Goal: Task Accomplishment & Management: Manage account settings

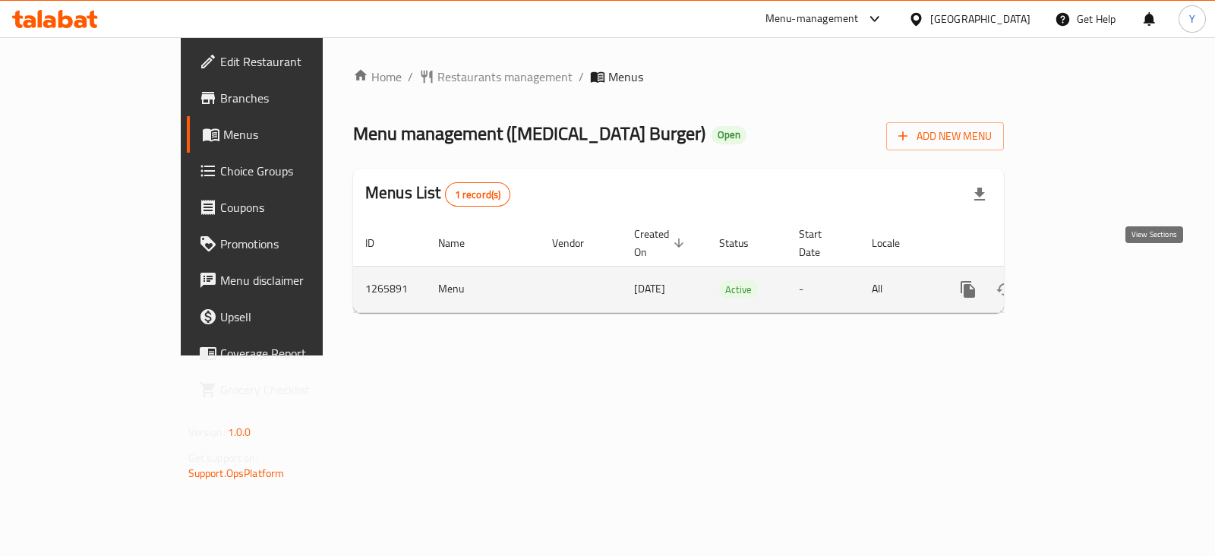
click at [1087, 280] on icon "enhanced table" at bounding box center [1077, 289] width 18 height 18
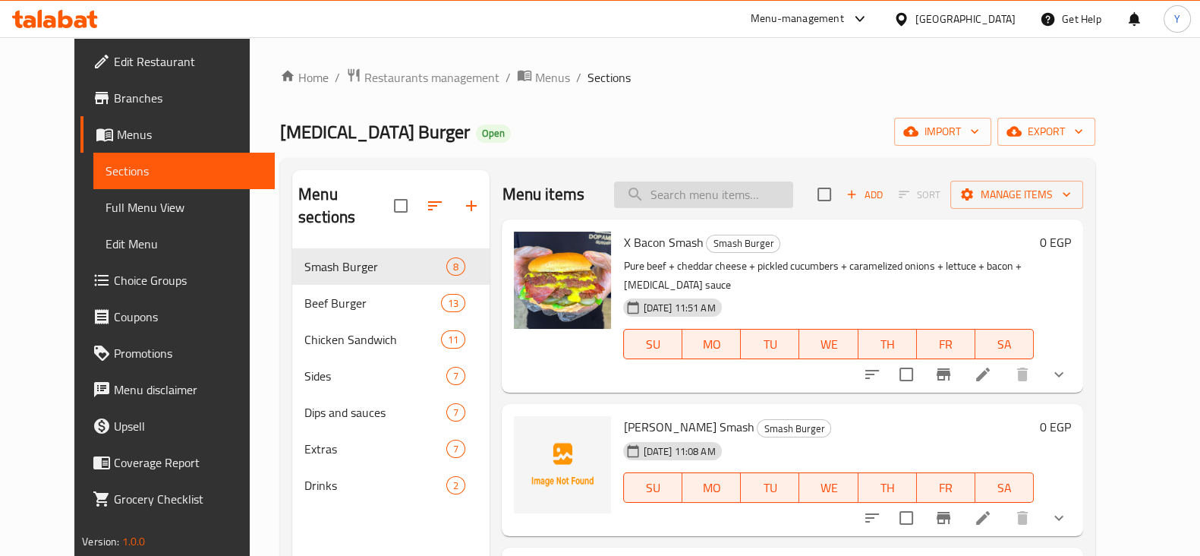
click at [755, 199] on input "search" at bounding box center [703, 194] width 179 height 27
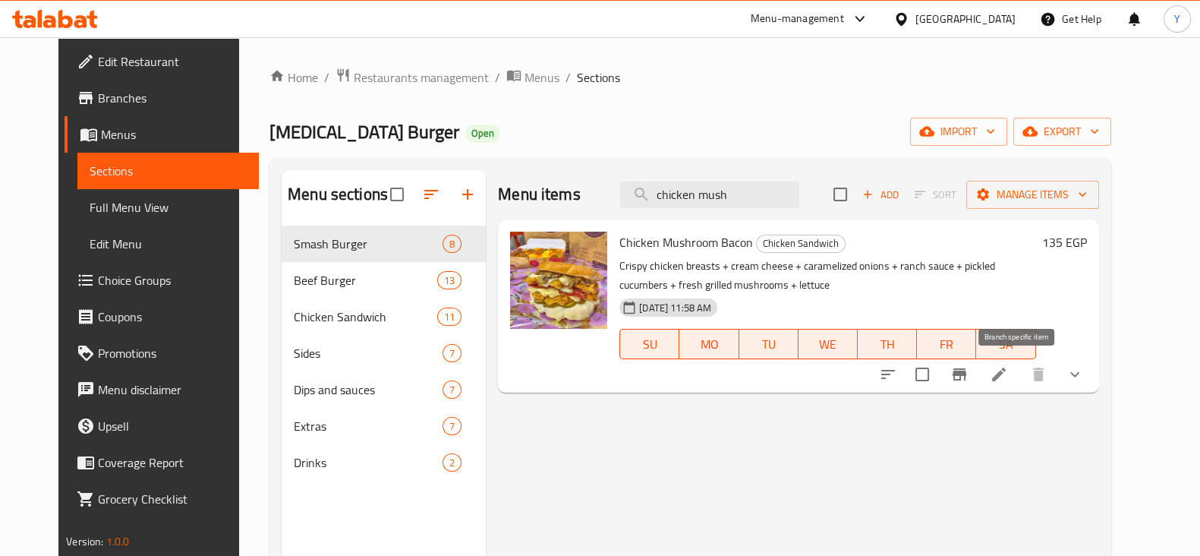
type input "chicken mush"
click at [978, 383] on button "Branch-specific-item" at bounding box center [960, 374] width 36 height 36
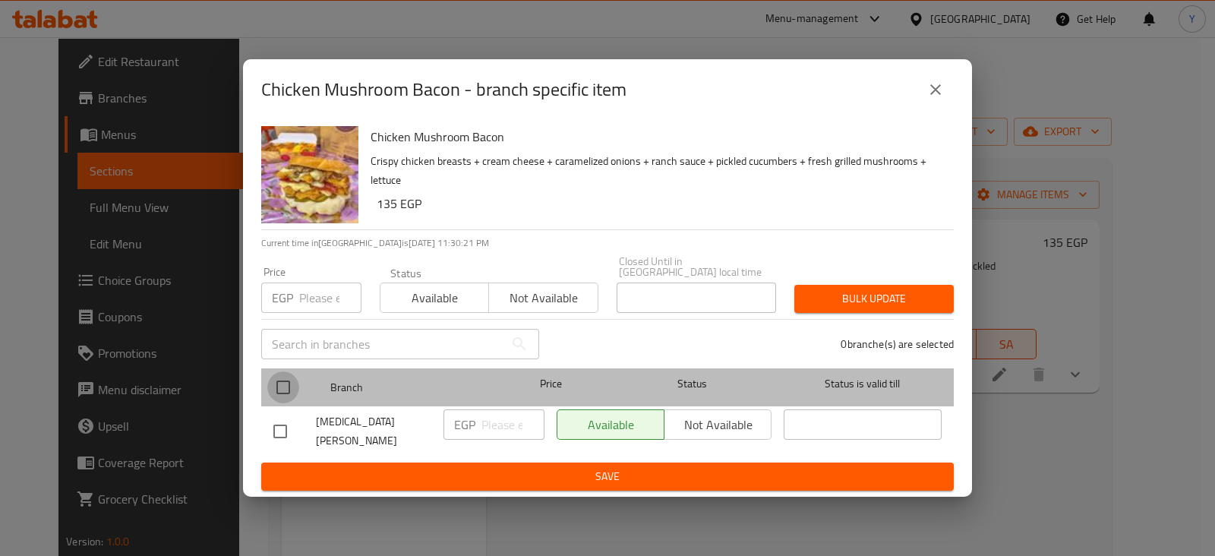
click at [282, 381] on input "checkbox" at bounding box center [283, 387] width 32 height 32
checkbox input "true"
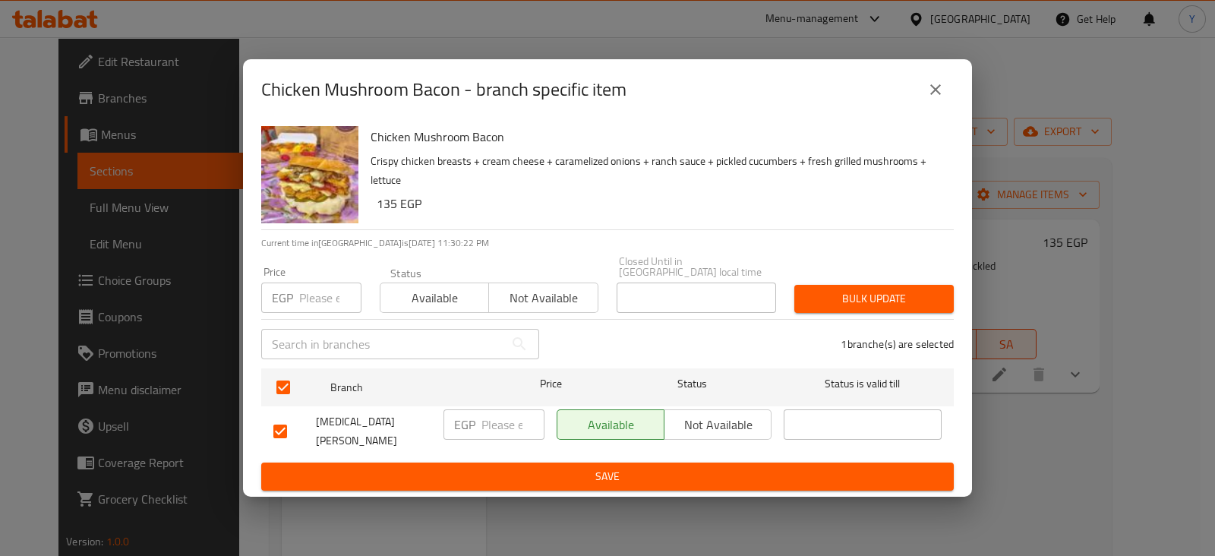
click at [522, 416] on input "number" at bounding box center [512, 424] width 63 height 30
click at [313, 289] on input "number" at bounding box center [330, 297] width 62 height 30
type input "145"
click at [890, 301] on span "Bulk update" at bounding box center [873, 298] width 135 height 19
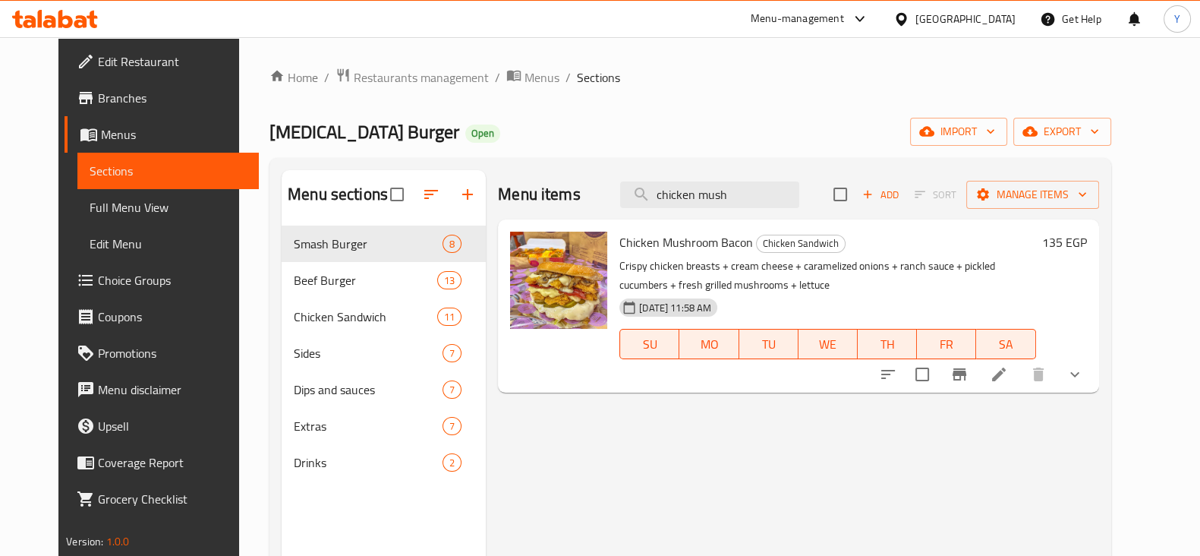
click at [1087, 244] on h6 "135 EGP" at bounding box center [1065, 242] width 45 height 21
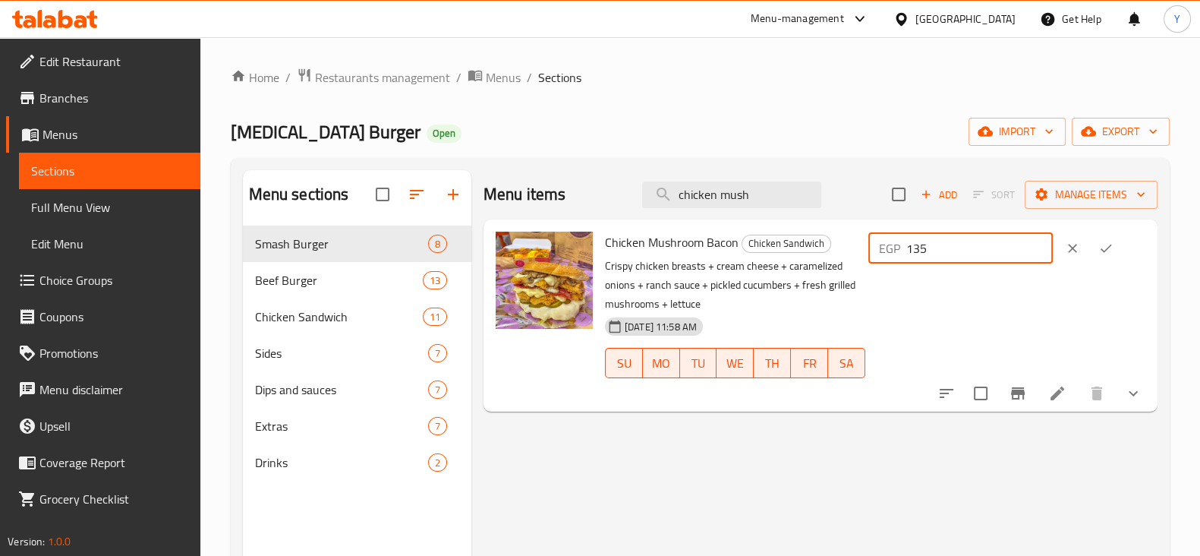
drag, startPoint x: 1020, startPoint y: 262, endPoint x: 823, endPoint y: 267, distance: 197.5
click at [823, 267] on div "Chicken Mushroom Bacon Chicken Sandwich Crispy chicken breasts + cream cheese +…" at bounding box center [875, 316] width 553 height 180
type input "145"
click at [1117, 239] on button "ok" at bounding box center [1106, 248] width 33 height 33
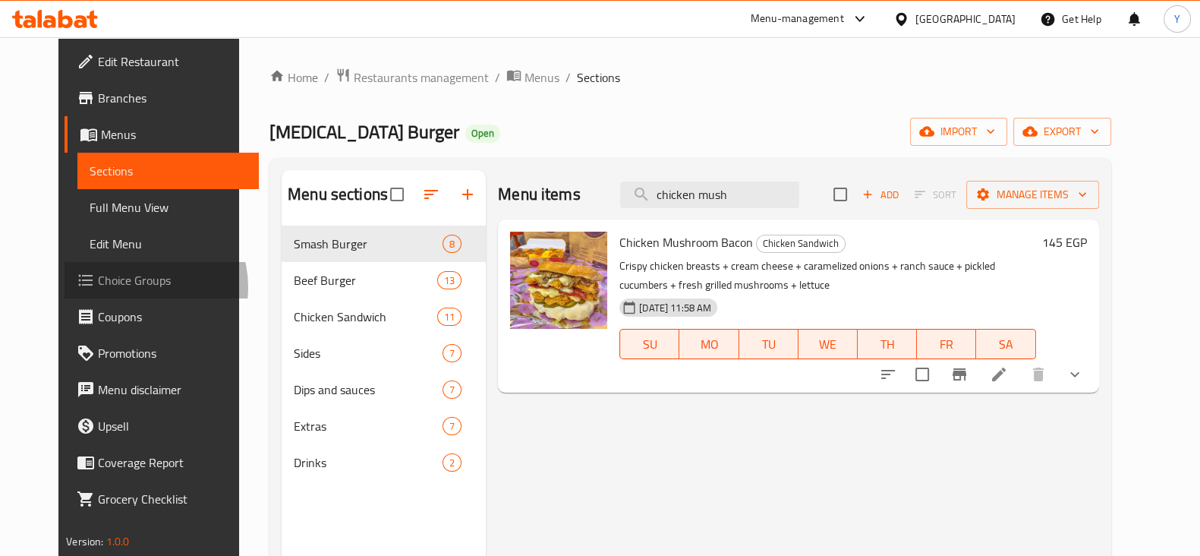
click at [98, 287] on span "Choice Groups" at bounding box center [172, 280] width 149 height 18
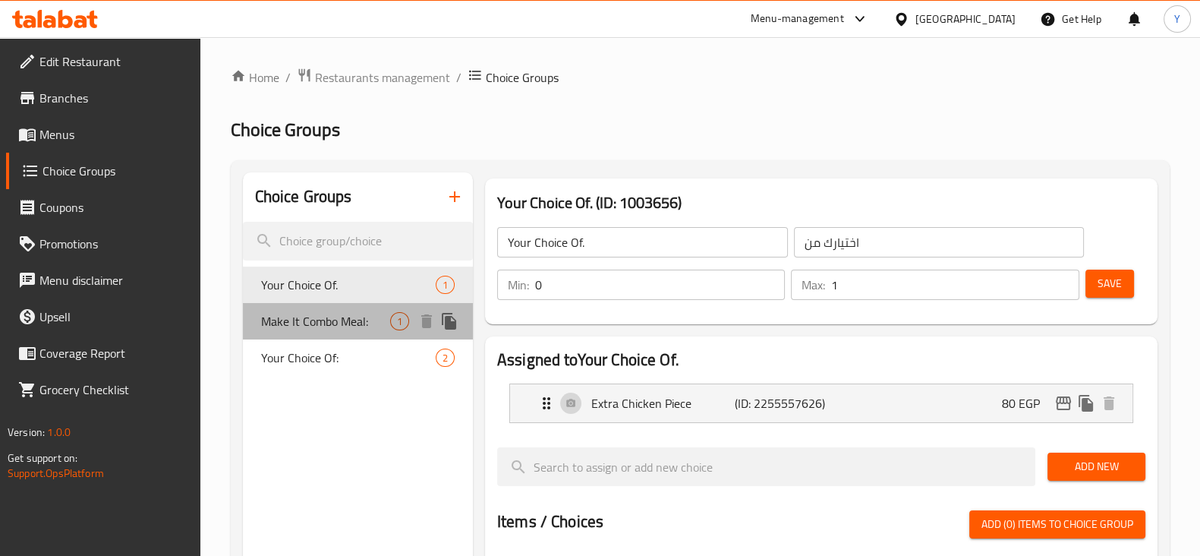
click at [323, 315] on span "Make It Combo Meal:" at bounding box center [325, 321] width 129 height 18
type input "Make It Combo Meal:"
type input "اجعله وجبة كومبو:"
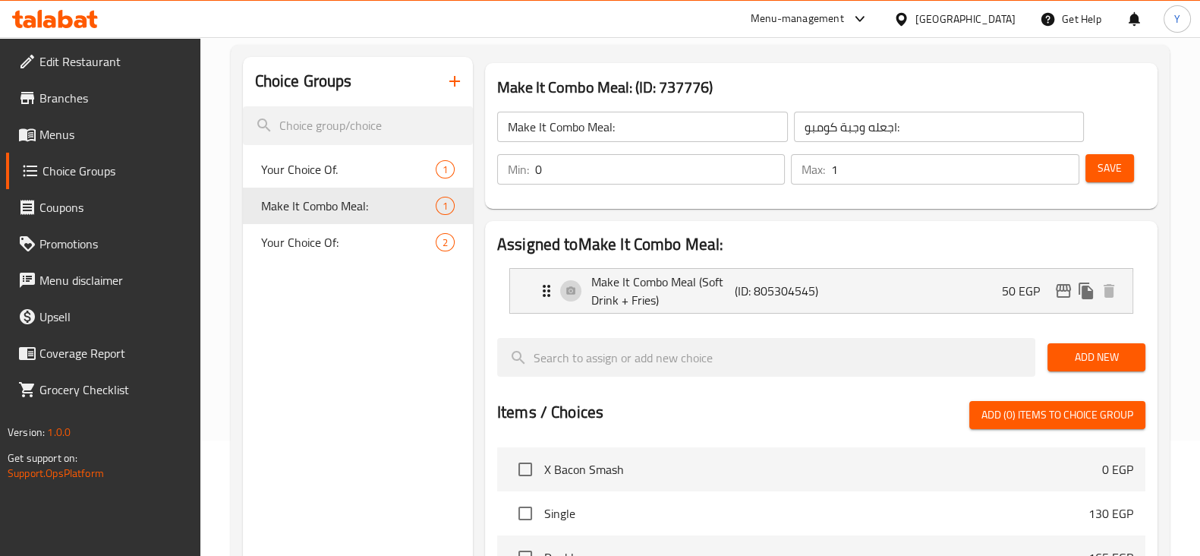
scroll to position [118, 0]
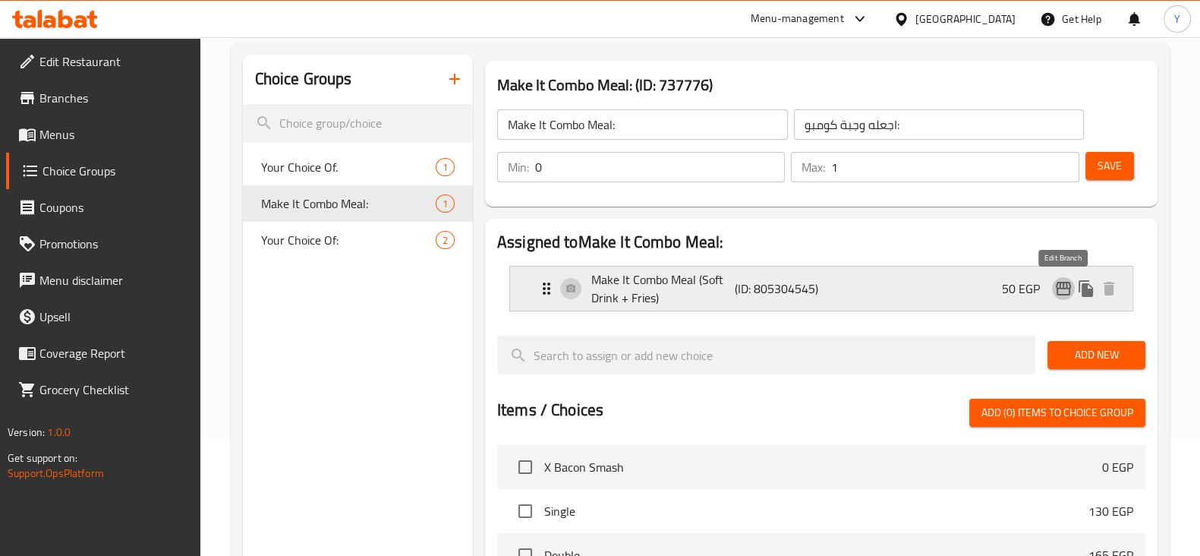
click at [1065, 286] on icon "edit" at bounding box center [1064, 288] width 18 height 18
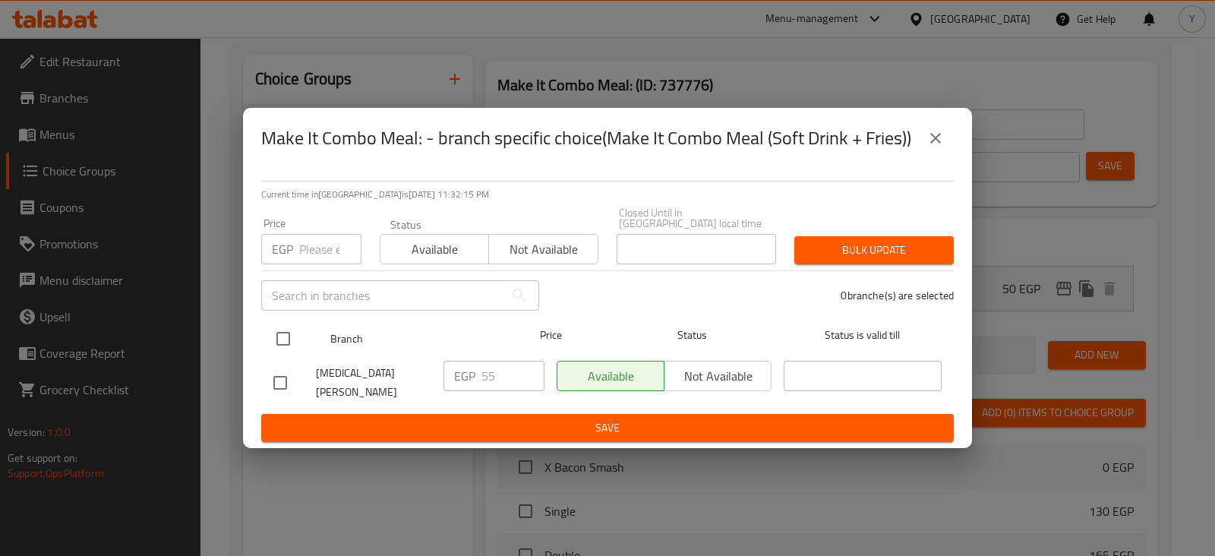
click at [287, 330] on input "checkbox" at bounding box center [283, 339] width 32 height 32
checkbox input "true"
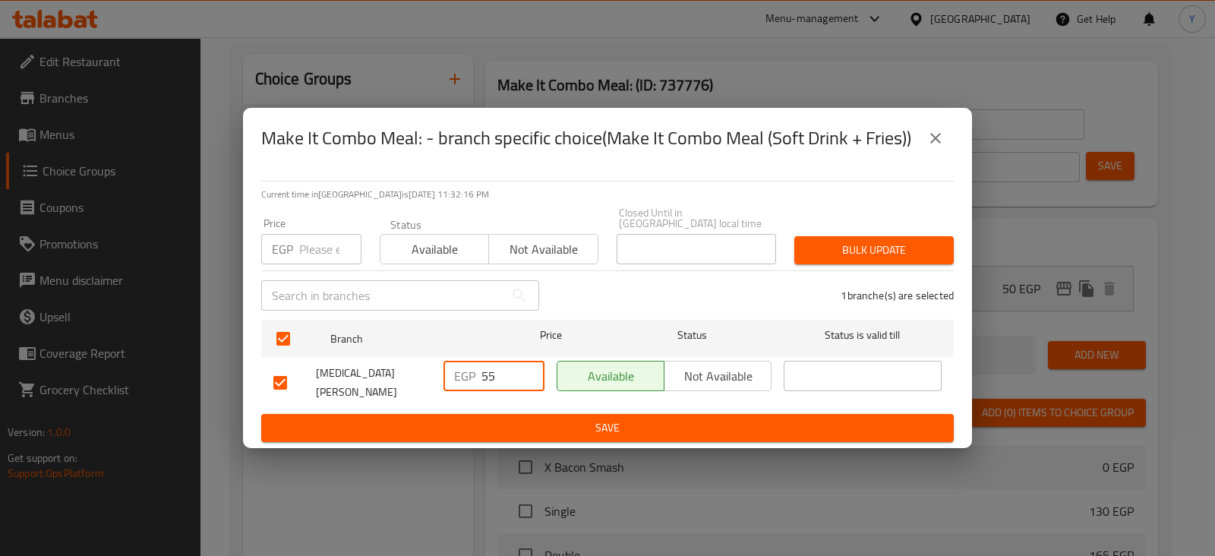
drag, startPoint x: 502, startPoint y: 361, endPoint x: 464, endPoint y: 364, distance: 38.1
click at [464, 364] on div "EGP 55 ​" at bounding box center [493, 376] width 101 height 30
type input "60"
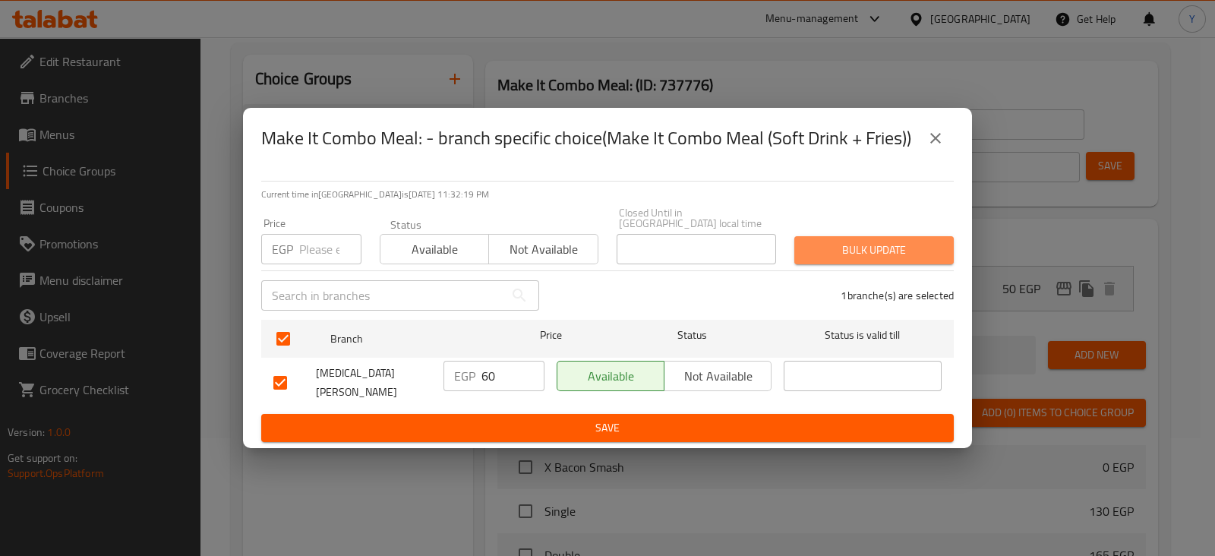
click at [907, 241] on span "Bulk update" at bounding box center [873, 250] width 135 height 19
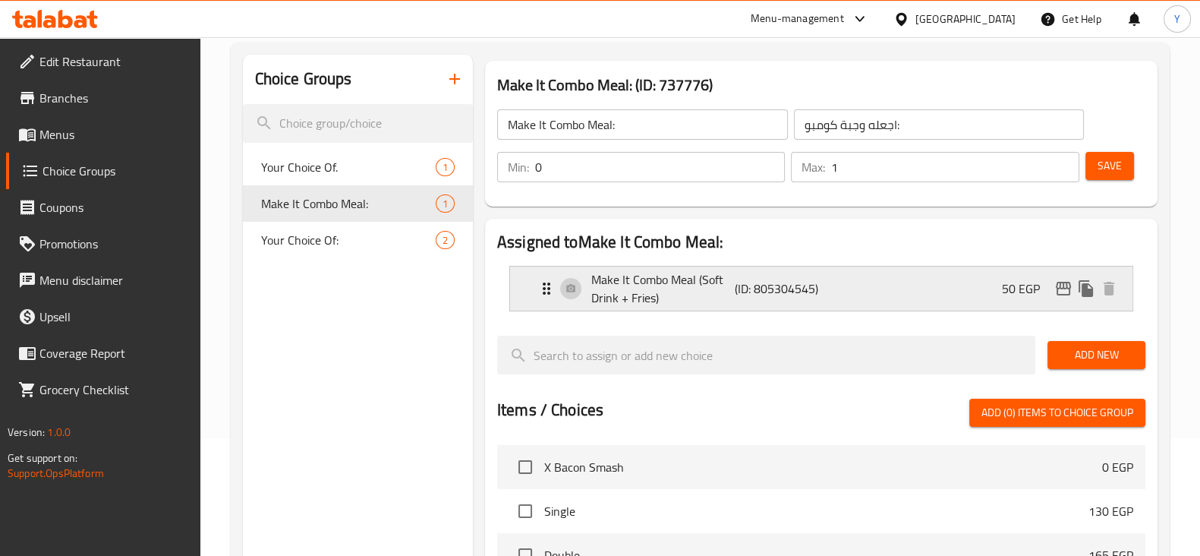
click at [1029, 288] on p "50 EGP" at bounding box center [1027, 288] width 50 height 18
click at [1004, 288] on p "50 EGP" at bounding box center [1027, 288] width 50 height 18
click at [538, 287] on icon "Expand" at bounding box center [547, 288] width 18 height 18
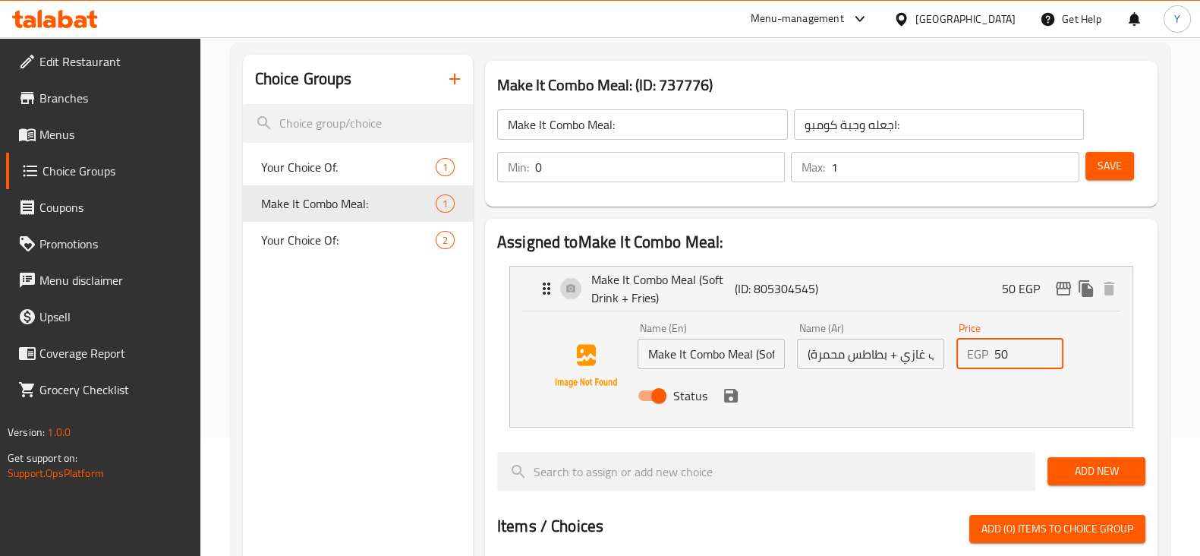
drag, startPoint x: 1033, startPoint y: 355, endPoint x: 960, endPoint y: 352, distance: 72.9
click at [960, 352] on div "EGP 50 Price" at bounding box center [1011, 354] width 108 height 30
click at [733, 396] on icon "save" at bounding box center [731, 396] width 14 height 14
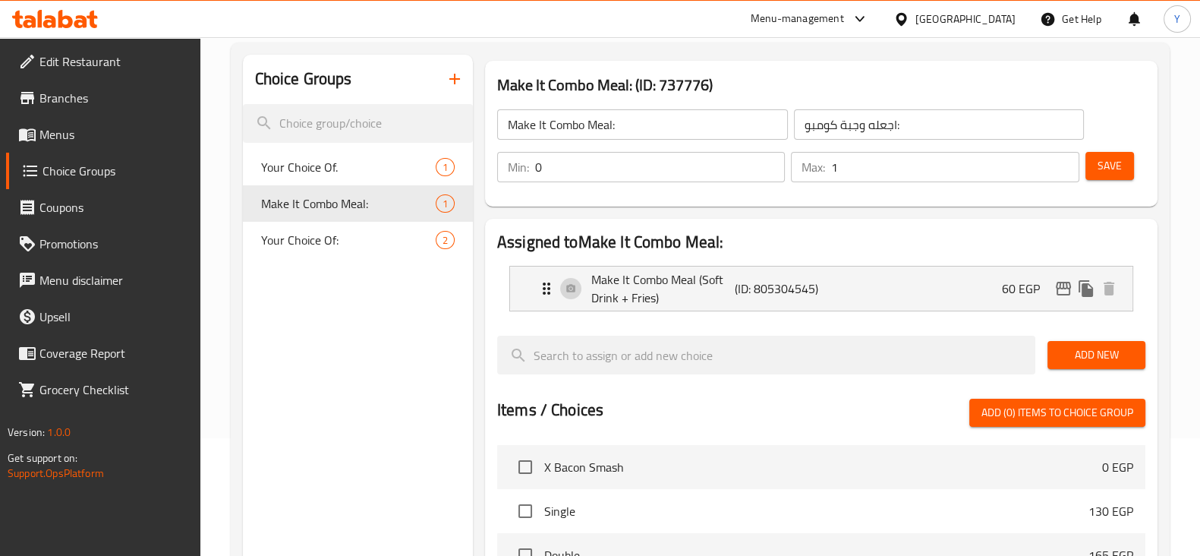
type input "60"
click at [1111, 165] on span "Save" at bounding box center [1110, 165] width 24 height 19
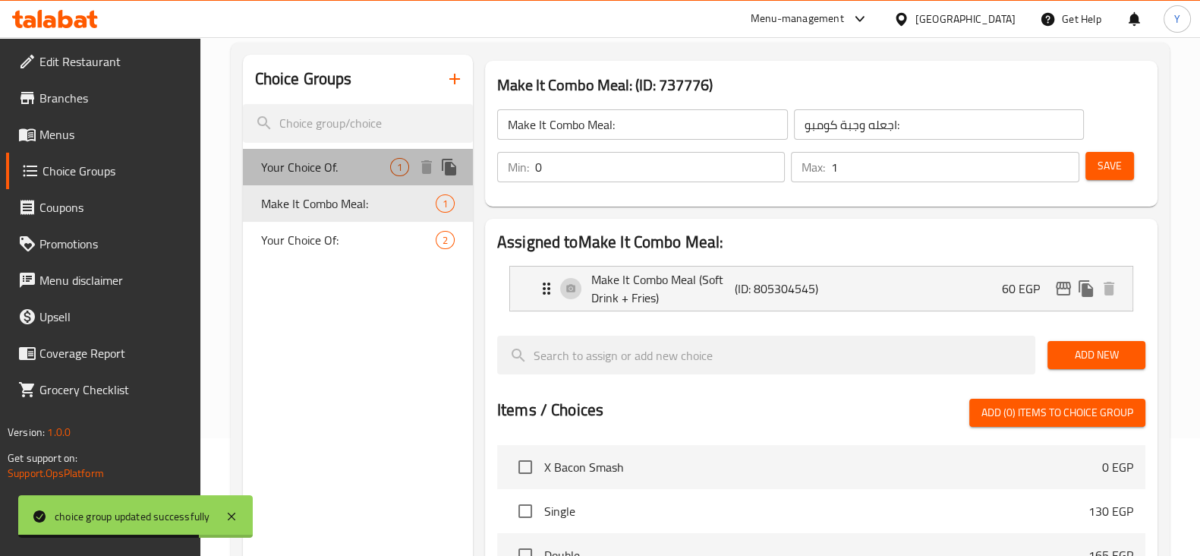
click at [374, 172] on span "Your Choice Of." at bounding box center [325, 167] width 129 height 18
type input "Your Choice Of."
type input "اختيارك من"
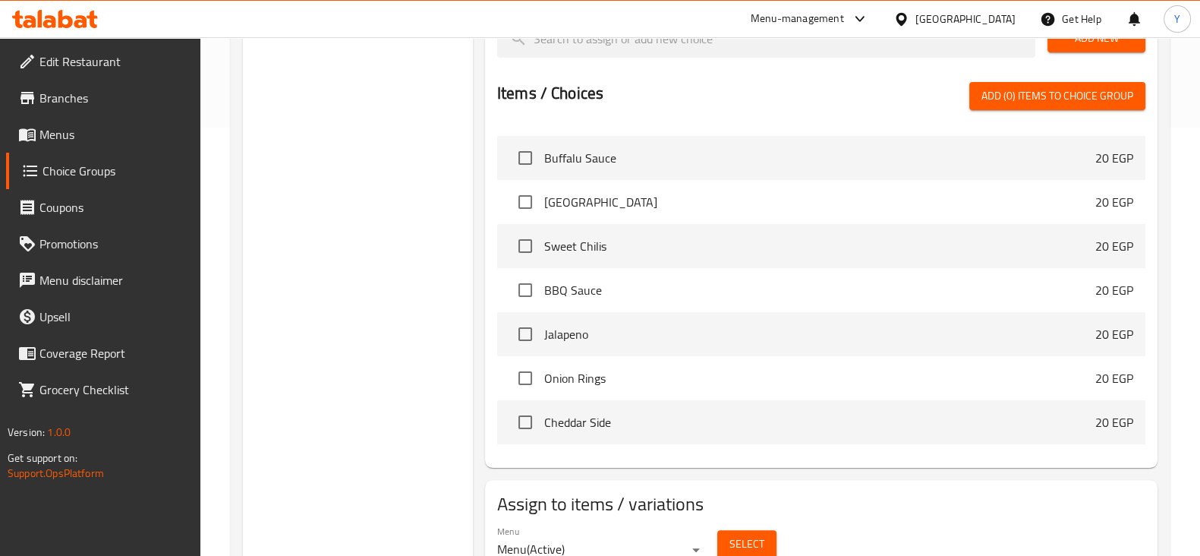
scroll to position [0, 0]
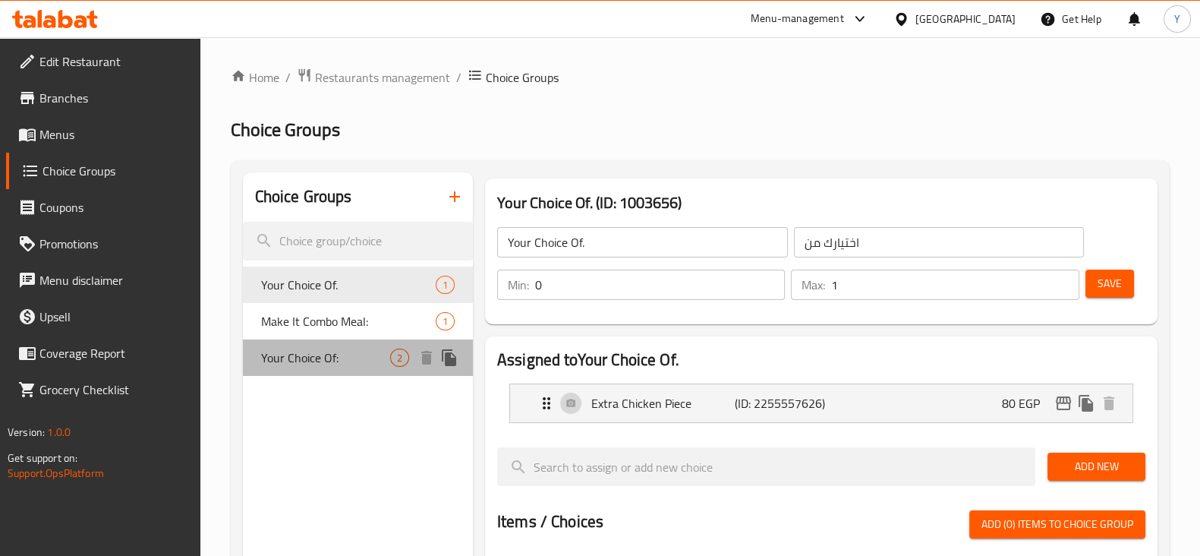
click at [307, 359] on span "Your Choice Of:" at bounding box center [325, 358] width 129 height 18
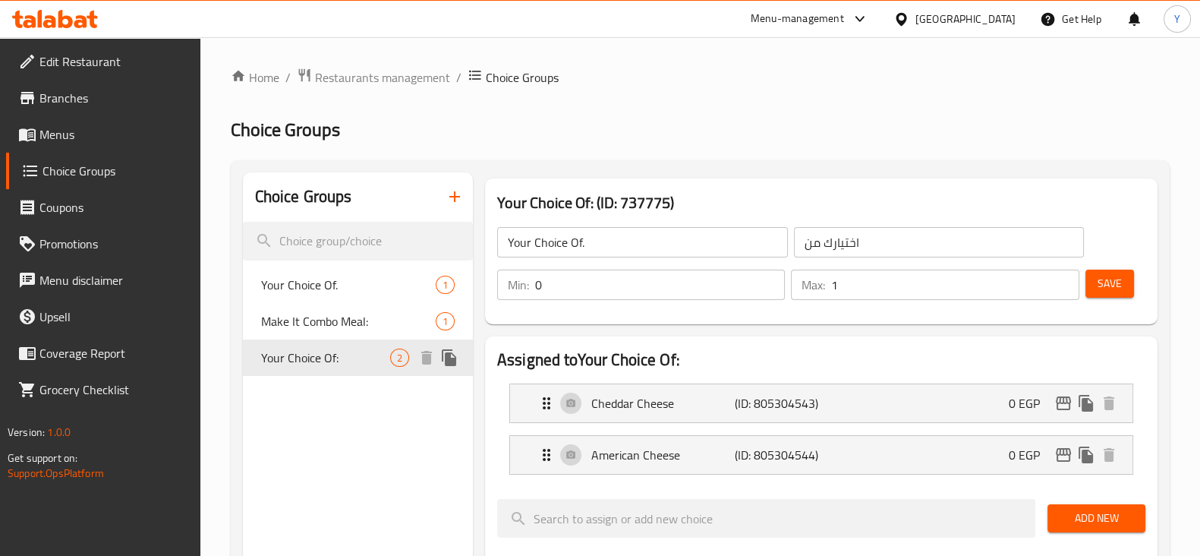
type input "Your Choice Of:"
type input "إختيارك من:"
type input "1"
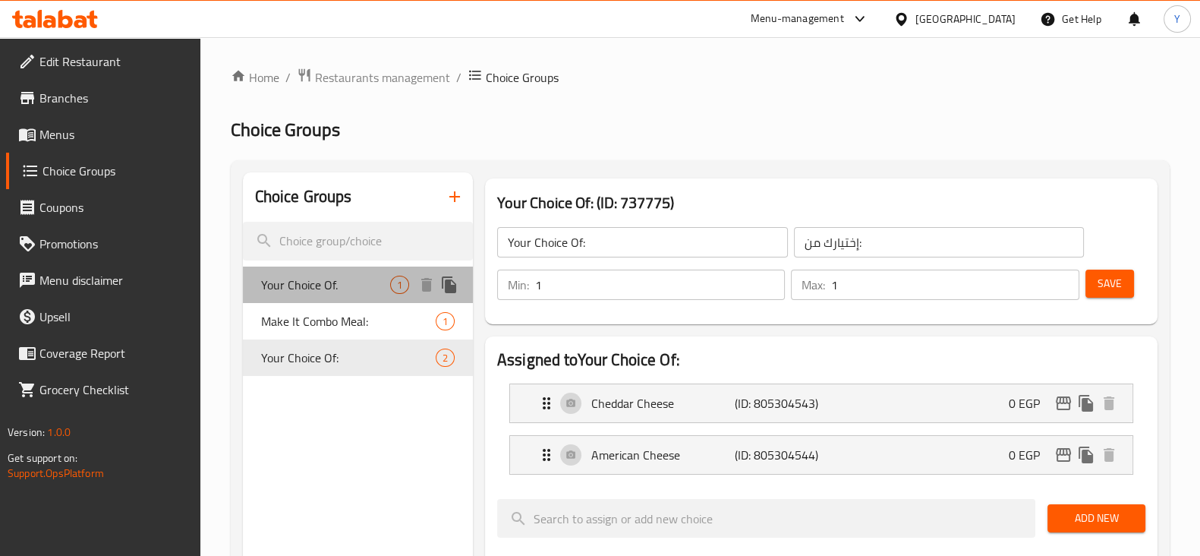
click at [336, 276] on span "Your Choice Of." at bounding box center [325, 285] width 129 height 18
type input "Your Choice Of."
type input "اختيارك من"
type input "0"
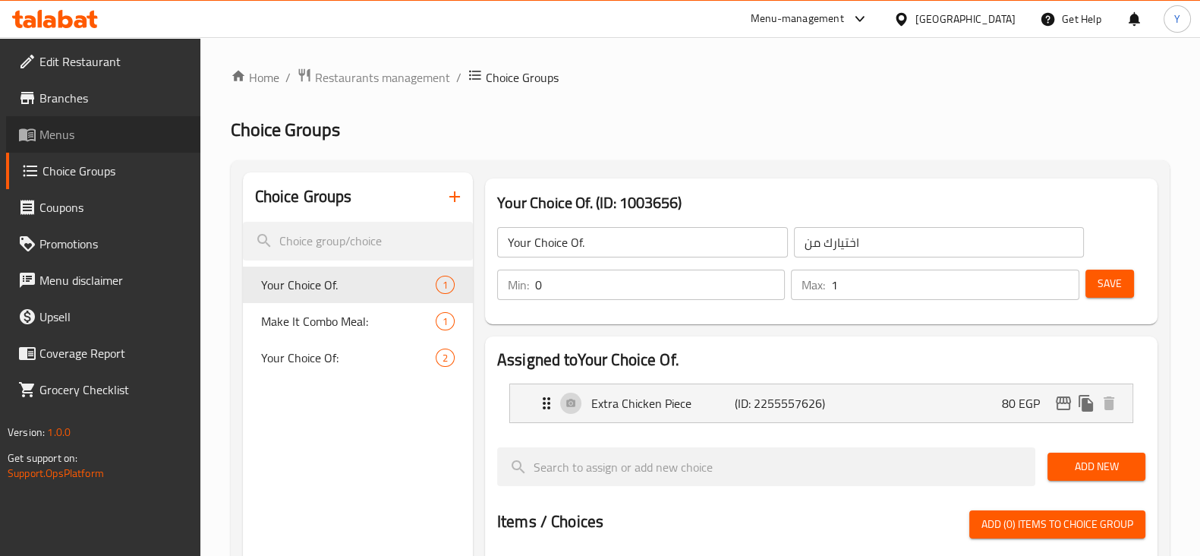
click at [60, 121] on link "Menus" at bounding box center [103, 134] width 194 height 36
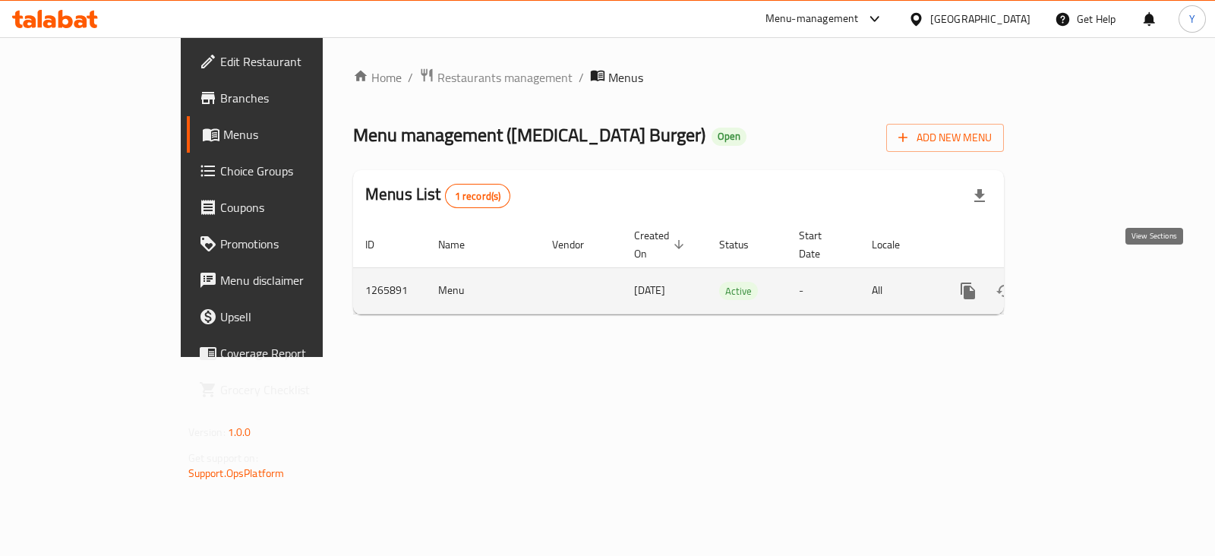
click at [1087, 282] on icon "enhanced table" at bounding box center [1077, 291] width 18 height 18
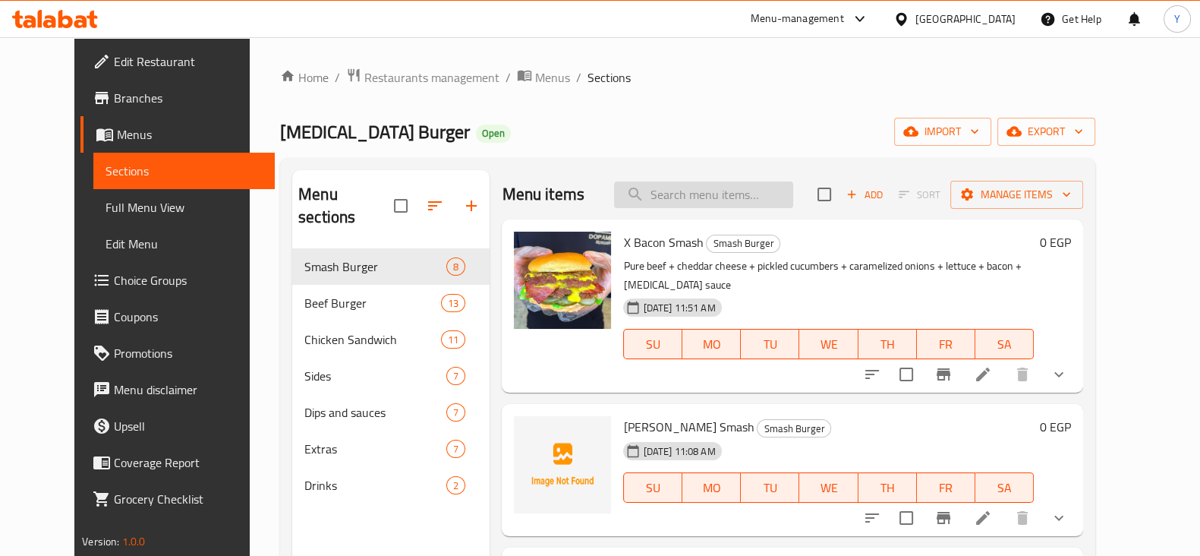
click at [739, 195] on input "search" at bounding box center [703, 194] width 179 height 27
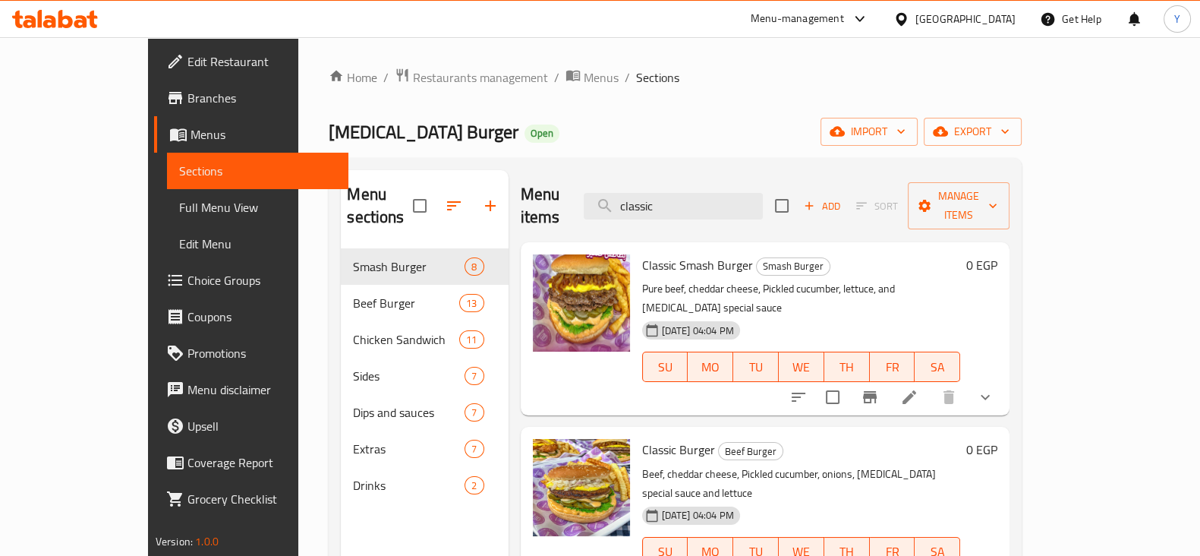
drag, startPoint x: 771, startPoint y: 200, endPoint x: 588, endPoint y: 199, distance: 182.2
click at [588, 199] on div "Menu items classic Add Sort Manage items" at bounding box center [766, 206] width 490 height 72
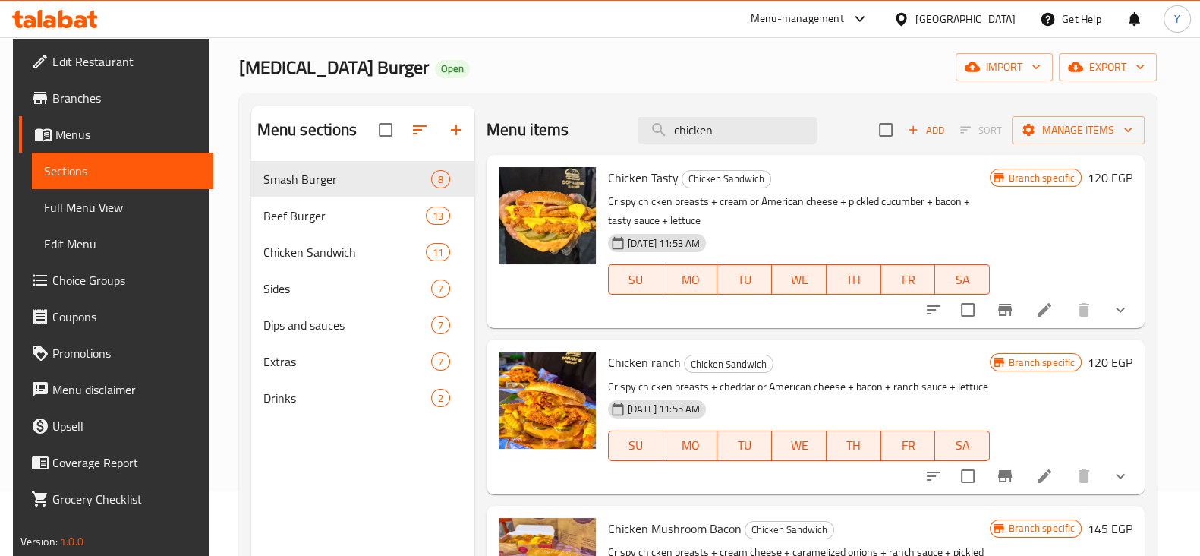
scroll to position [38, 0]
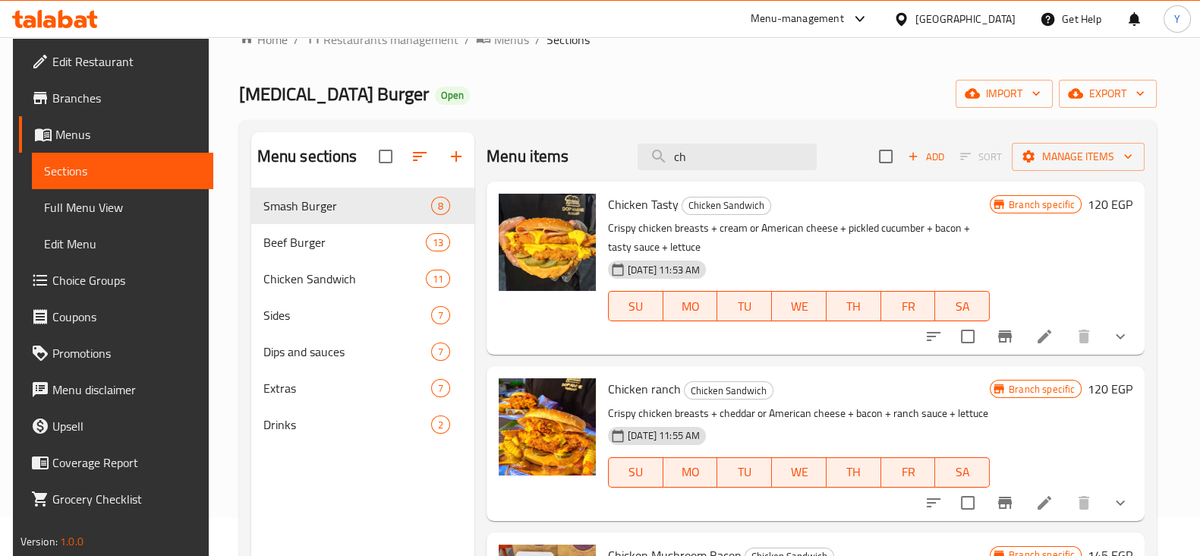
type input "c"
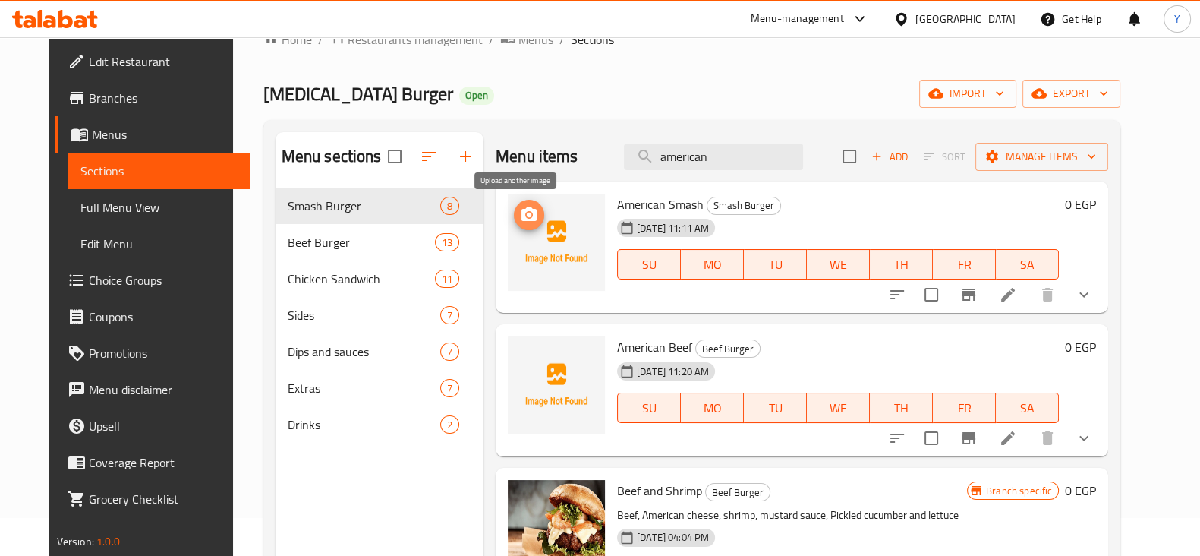
click at [531, 218] on span "upload picture" at bounding box center [529, 215] width 30 height 18
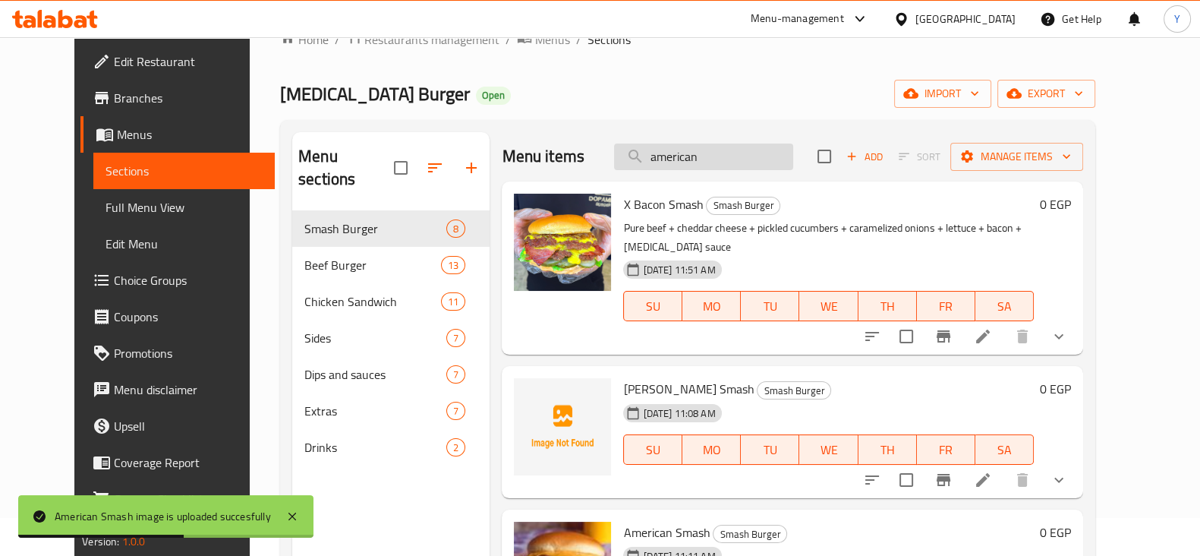
click at [734, 153] on input "american" at bounding box center [703, 157] width 179 height 27
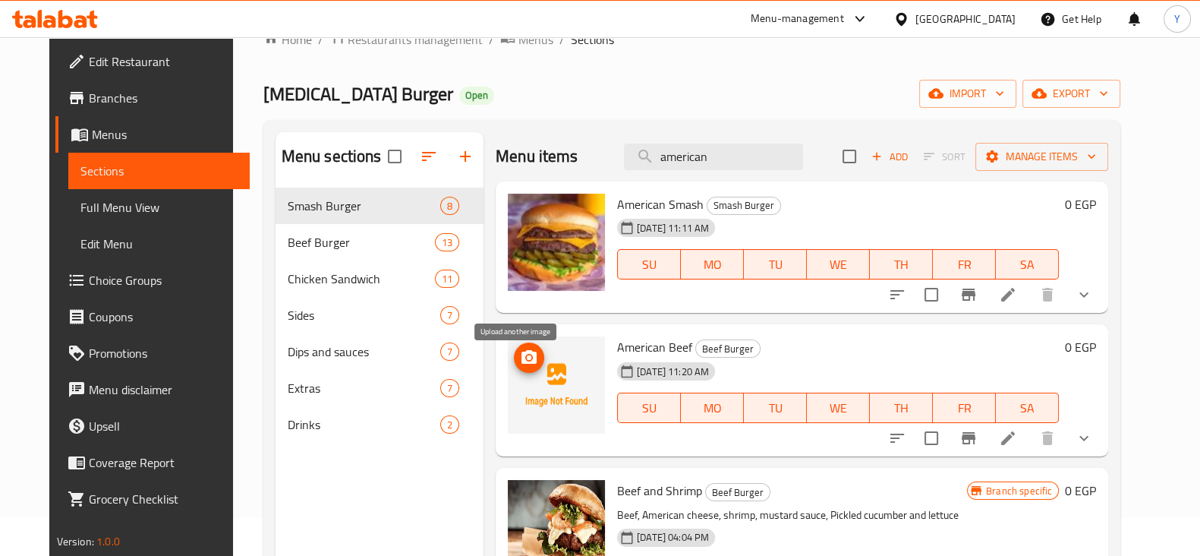
click at [520, 354] on icon "upload picture" at bounding box center [529, 358] width 18 height 18
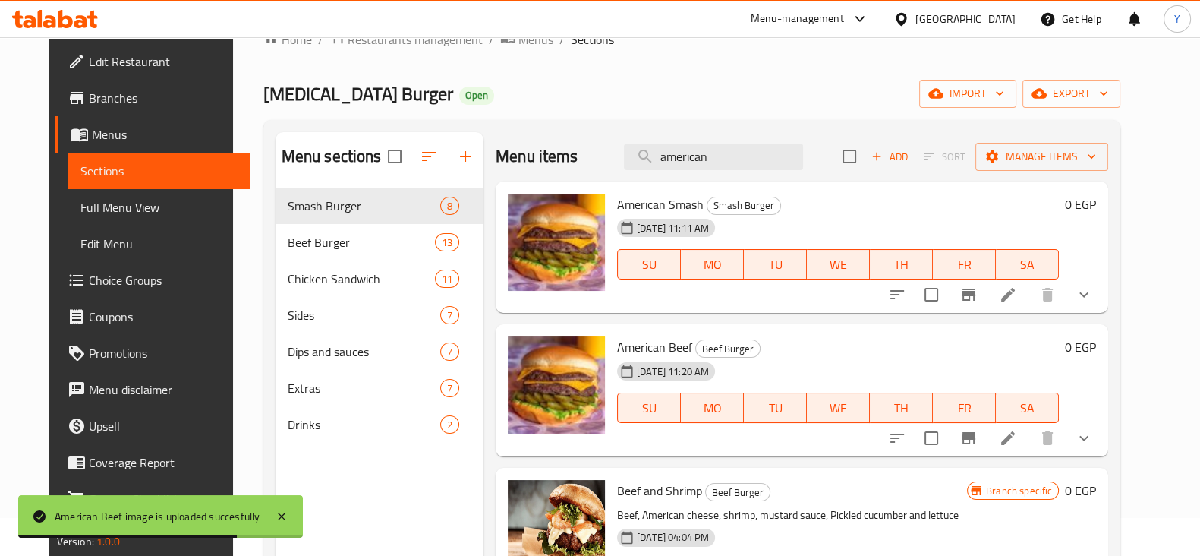
drag, startPoint x: 759, startPoint y: 154, endPoint x: 547, endPoint y: 169, distance: 213.1
click at [547, 169] on div "Menu items american Add Sort Manage items" at bounding box center [802, 156] width 613 height 49
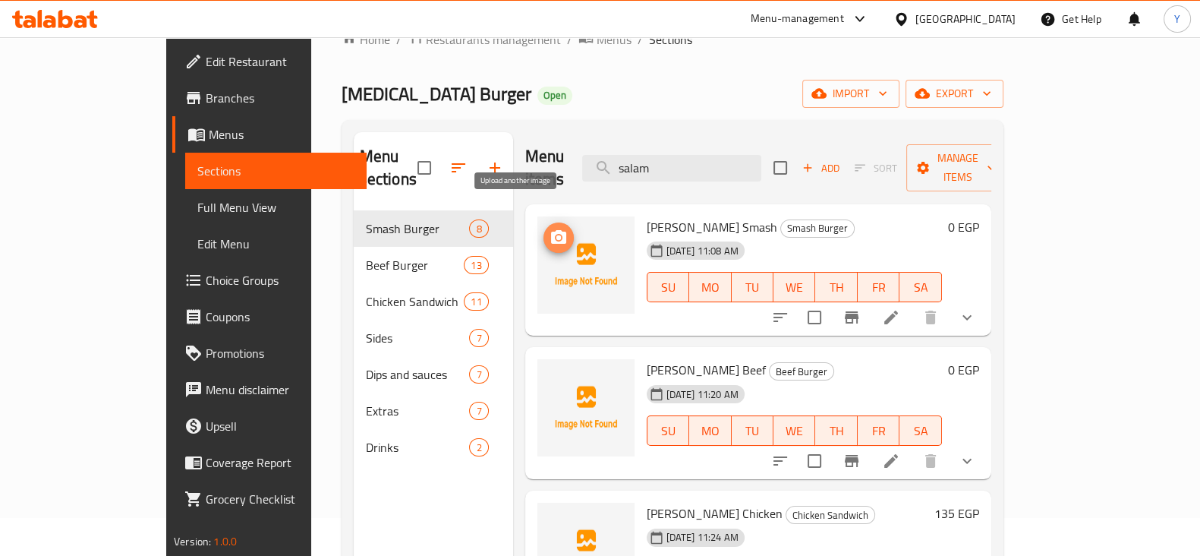
click at [551, 230] on icon "upload picture" at bounding box center [558, 237] width 15 height 14
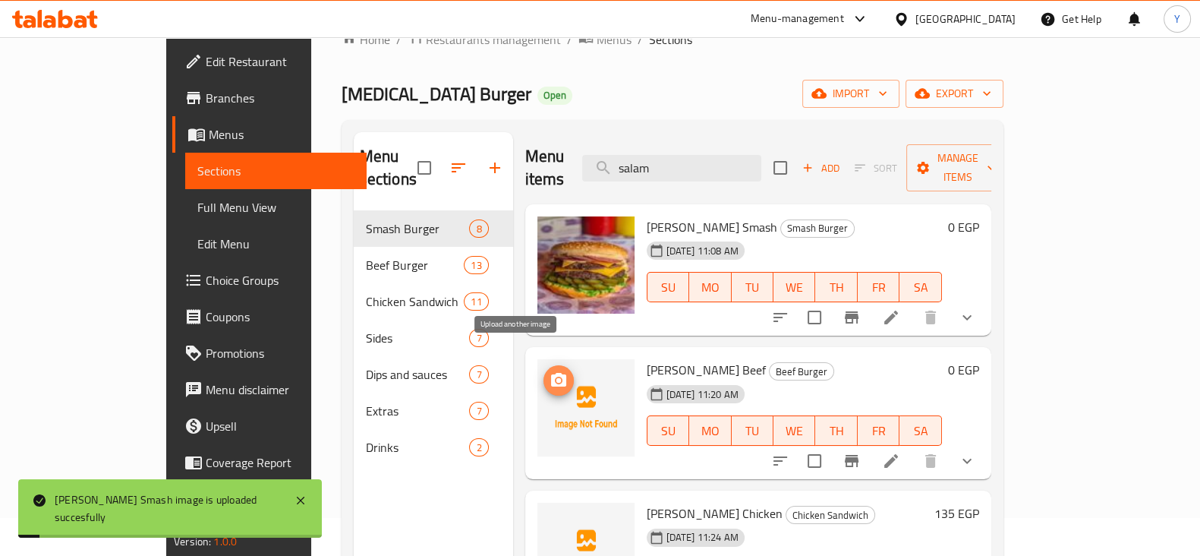
click at [551, 373] on icon "upload picture" at bounding box center [558, 380] width 15 height 14
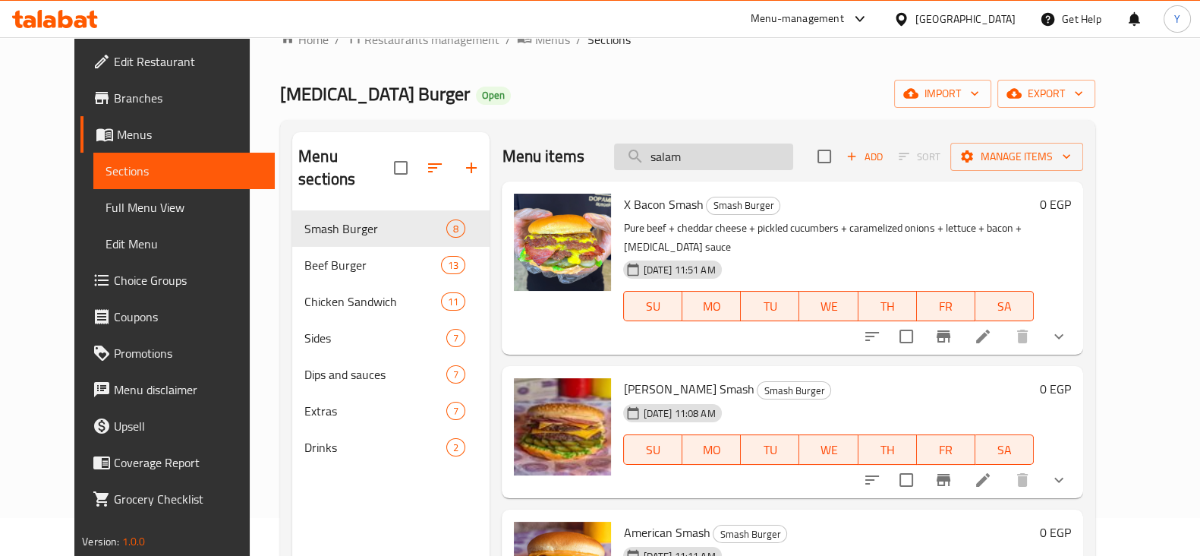
click at [715, 162] on input "salam" at bounding box center [703, 157] width 179 height 27
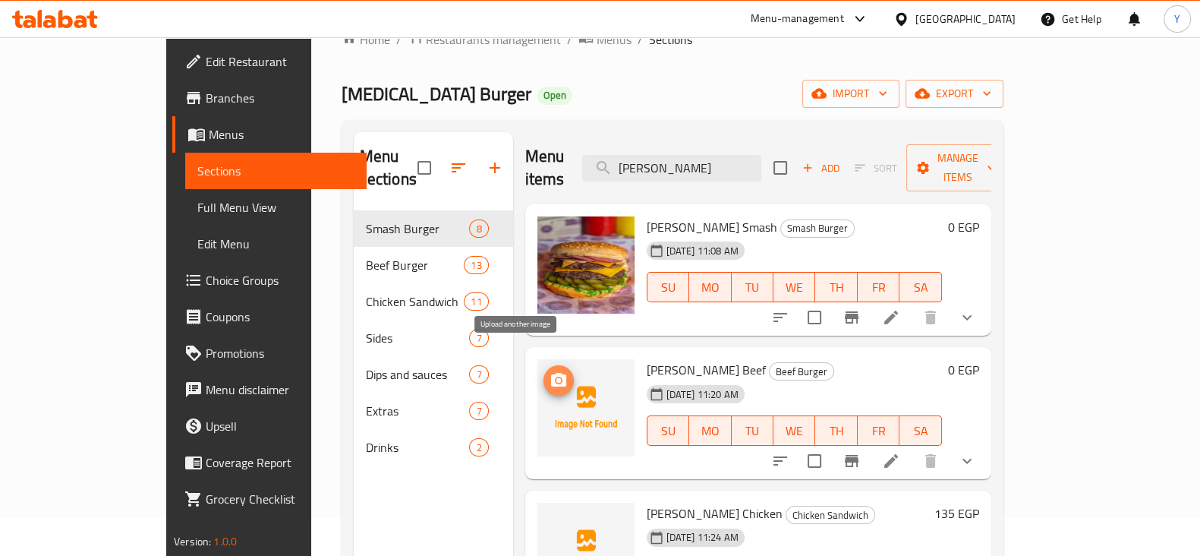
click at [551, 373] on icon "upload picture" at bounding box center [558, 380] width 15 height 14
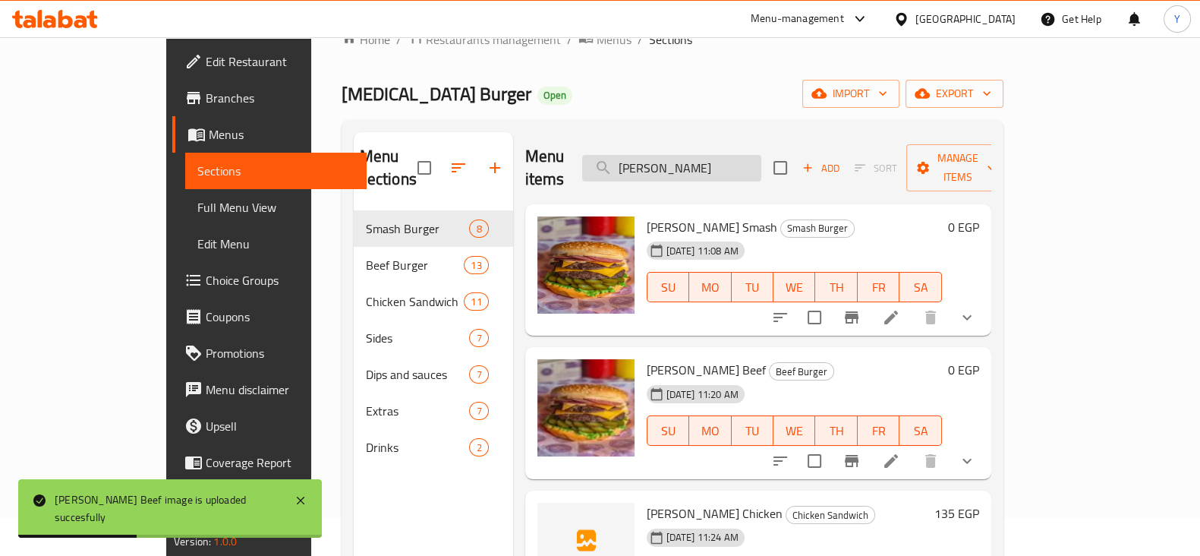
drag, startPoint x: 732, startPoint y: 164, endPoint x: 651, endPoint y: 158, distance: 81.5
click at [651, 158] on input "[PERSON_NAME]" at bounding box center [671, 168] width 179 height 27
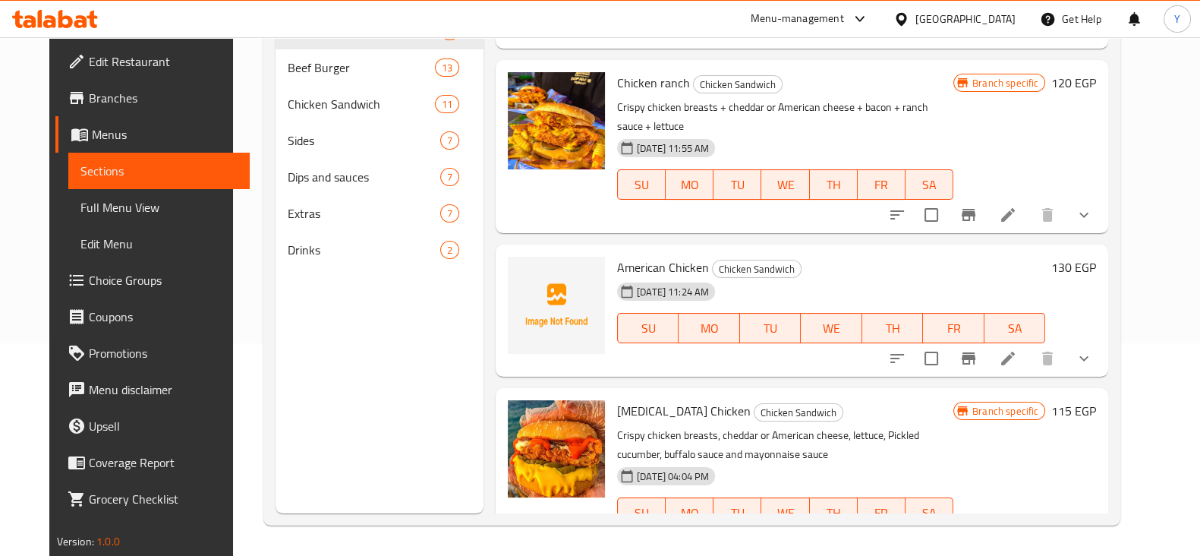
scroll to position [588, 0]
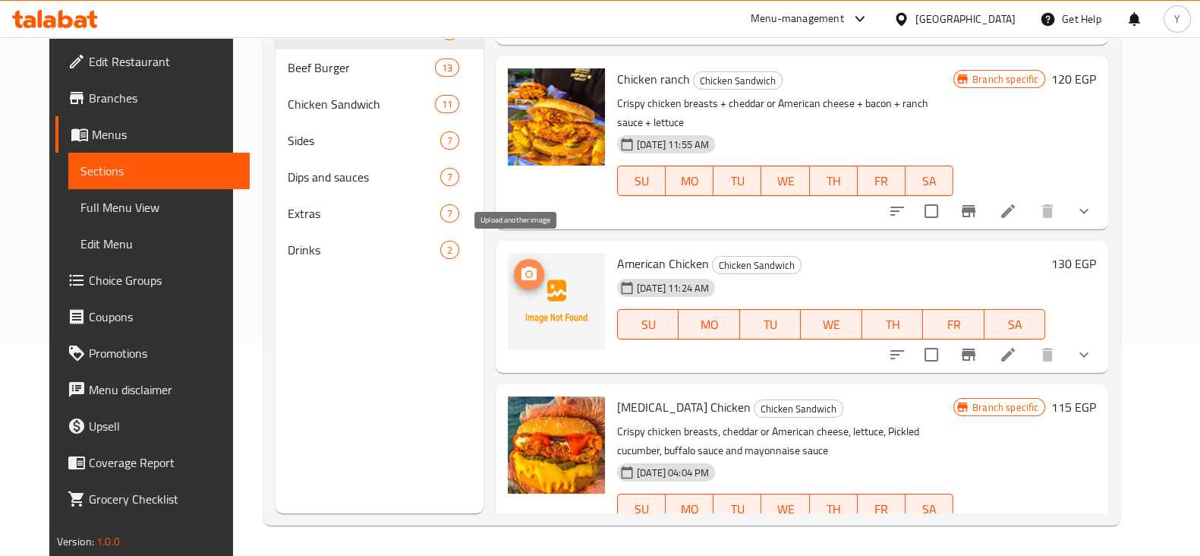
click at [520, 265] on icon "upload picture" at bounding box center [529, 274] width 18 height 18
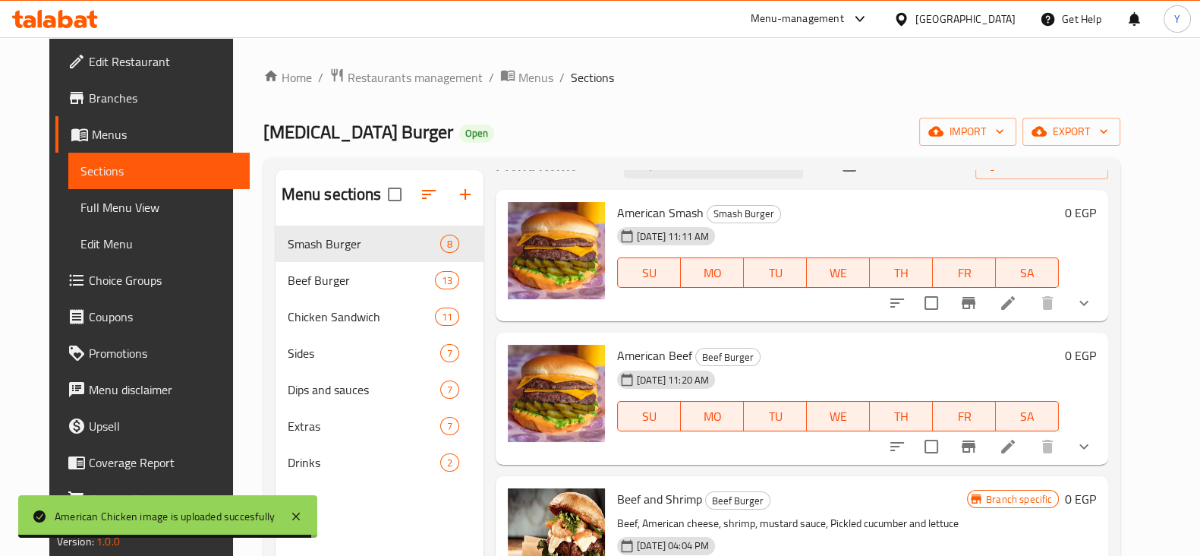
scroll to position [0, 0]
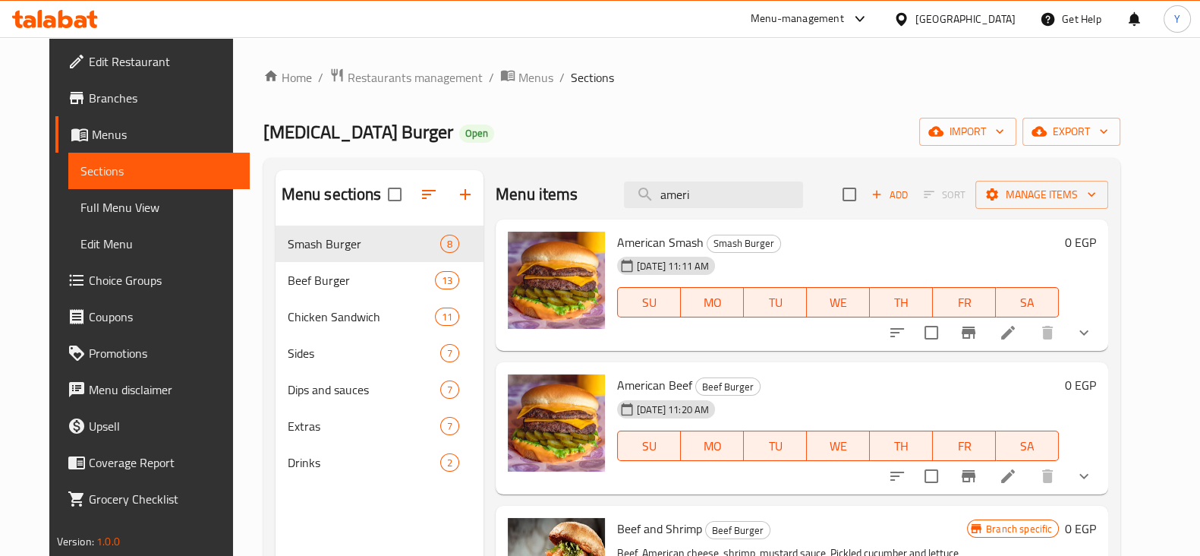
click at [741, 211] on div "Menu items ameri Add Sort Manage items" at bounding box center [802, 194] width 613 height 49
drag, startPoint x: 727, startPoint y: 195, endPoint x: 576, endPoint y: 198, distance: 151.1
click at [576, 198] on div "Menu items ameri Add Sort Manage items" at bounding box center [802, 194] width 613 height 49
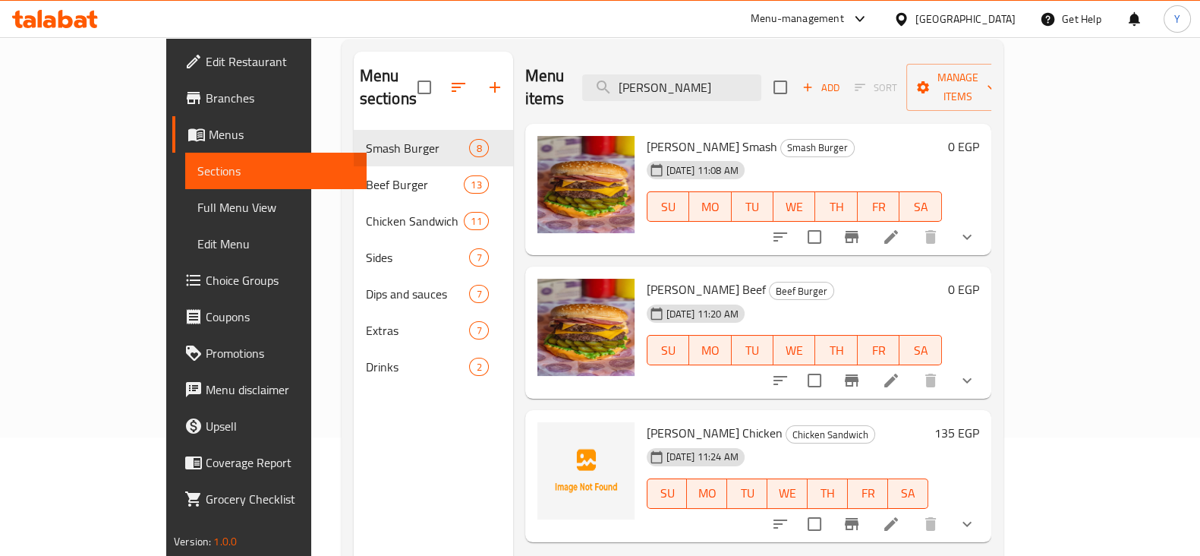
scroll to position [199, 0]
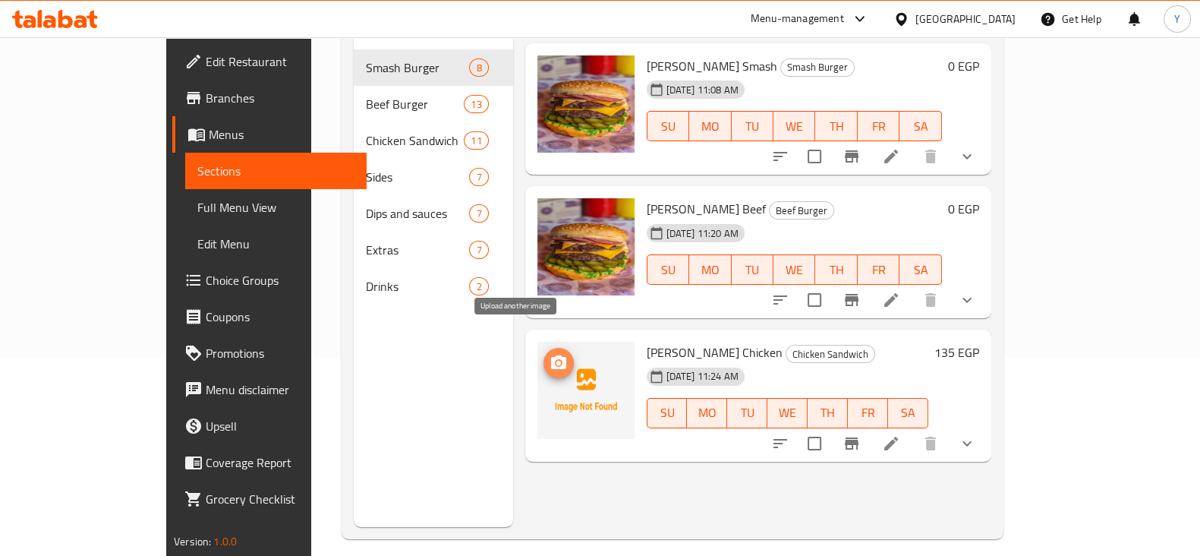
click at [544, 351] on button "upload picture" at bounding box center [559, 363] width 30 height 30
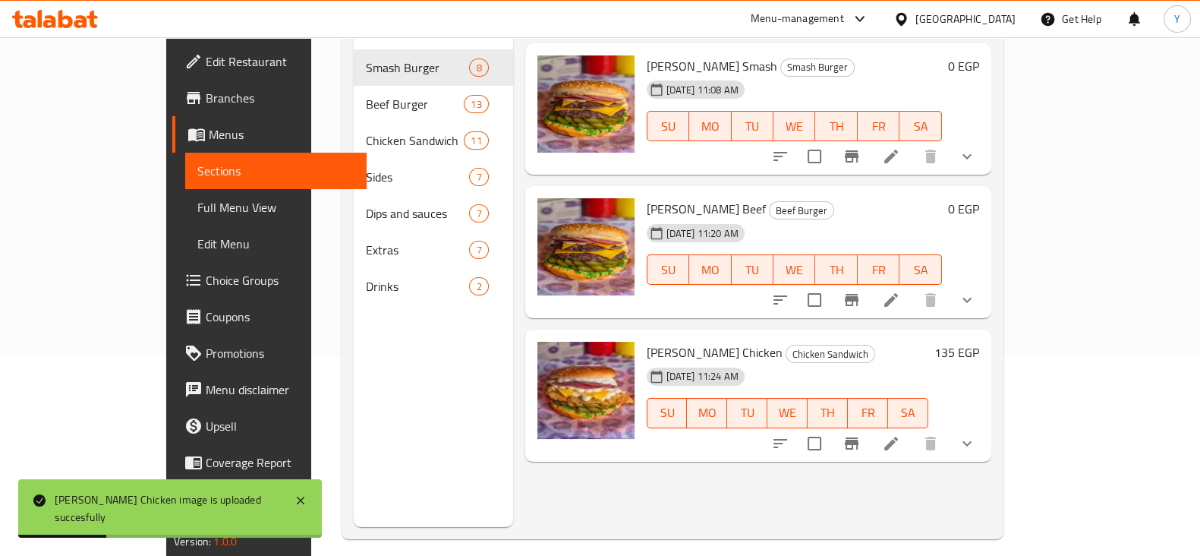
scroll to position [0, 0]
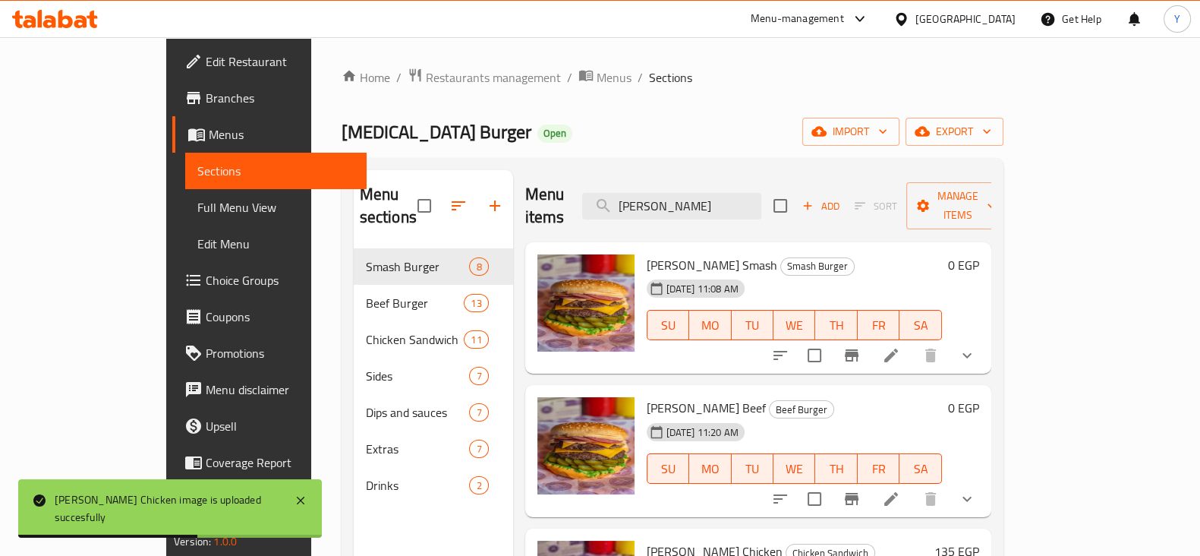
drag, startPoint x: 786, startPoint y: 195, endPoint x: 566, endPoint y: 216, distance: 221.2
click at [566, 216] on div "Menu items [PERSON_NAME] Add Sort Manage items" at bounding box center [758, 206] width 466 height 72
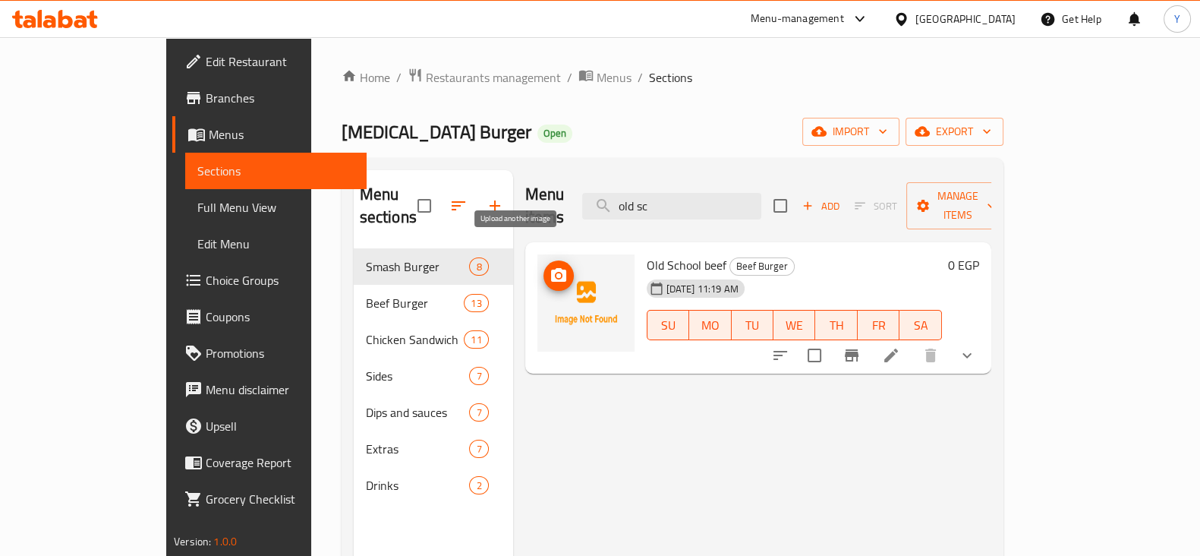
type input "old sc"
click at [551, 268] on icon "upload picture" at bounding box center [558, 275] width 15 height 14
